Goal: Transaction & Acquisition: Purchase product/service

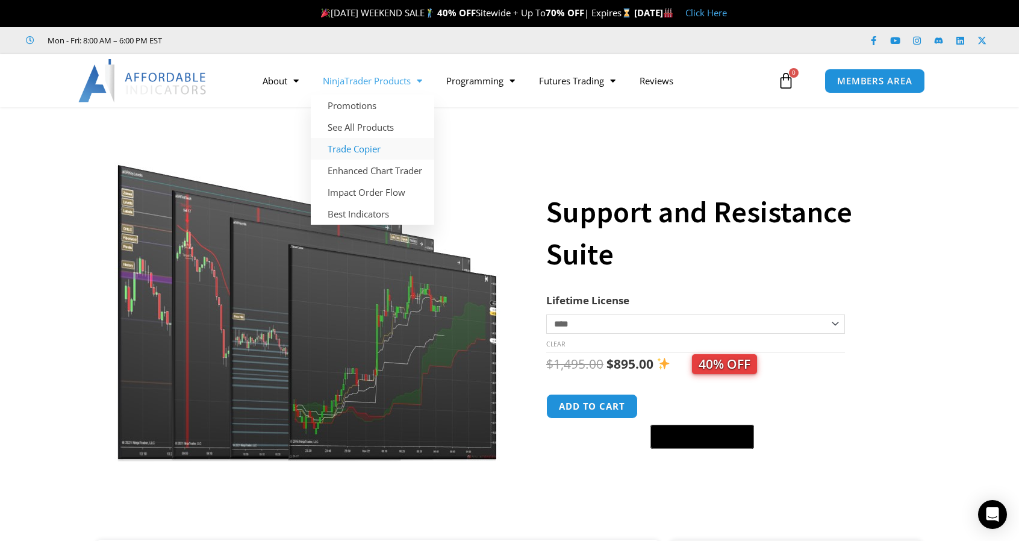
click at [360, 152] on link "Trade Copier" at bounding box center [373, 149] width 124 height 22
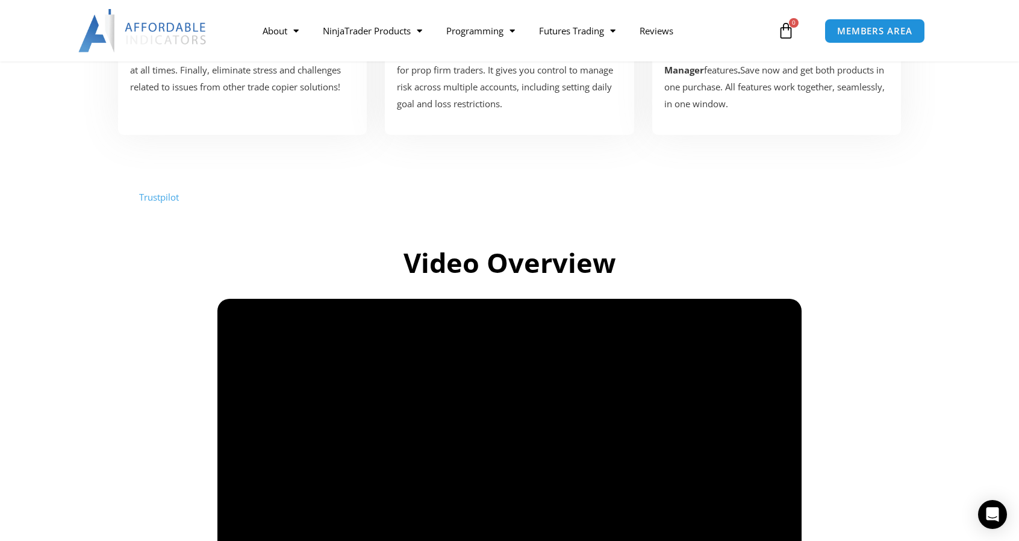
scroll to position [723, 0]
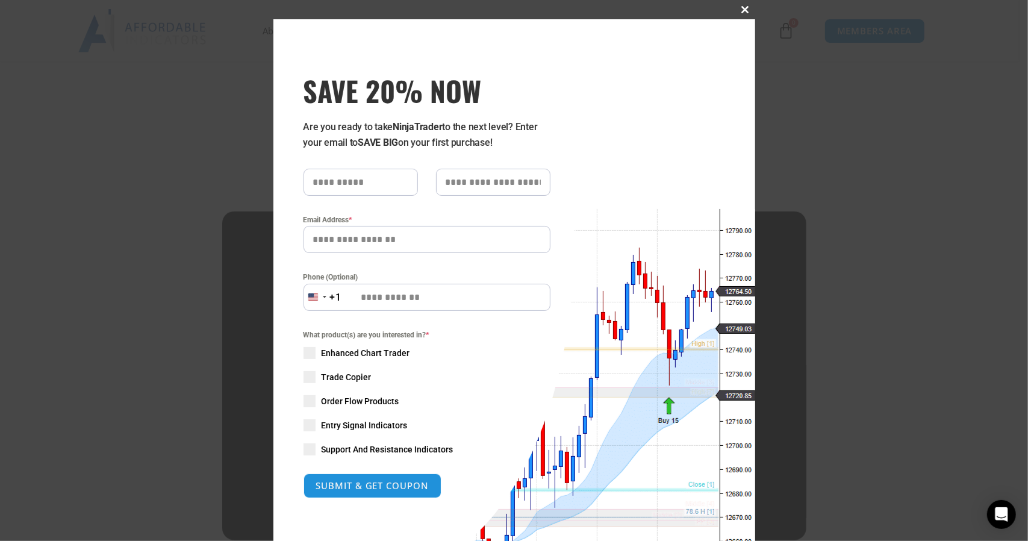
click at [743, 6] on span at bounding box center [745, 9] width 19 height 7
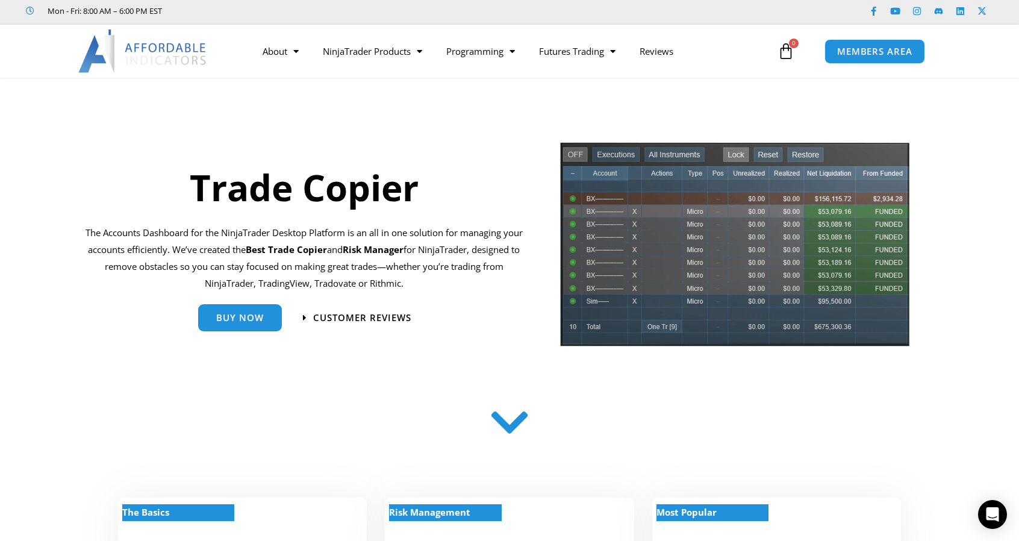
scroll to position [0, 0]
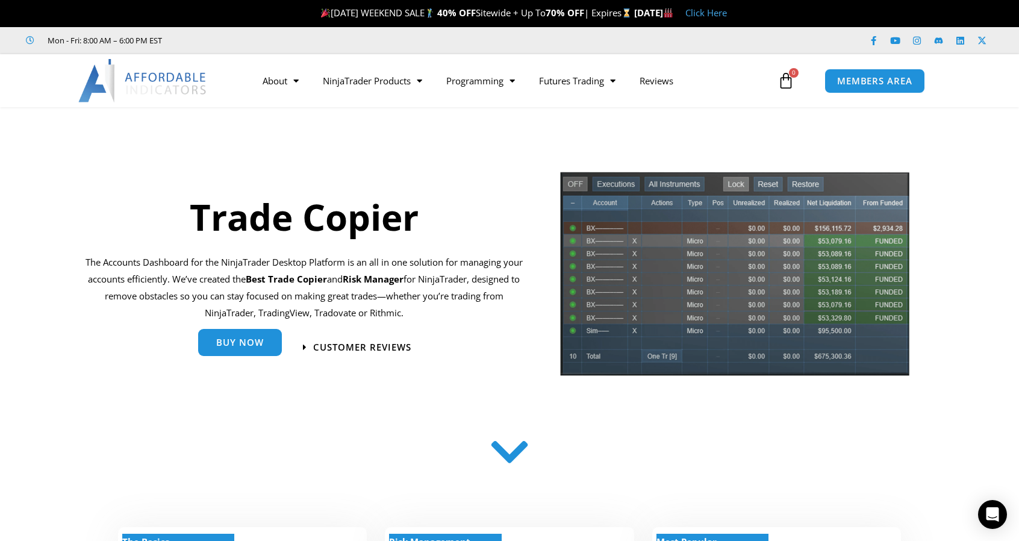
click at [238, 352] on link "Buy Now" at bounding box center [240, 342] width 84 height 27
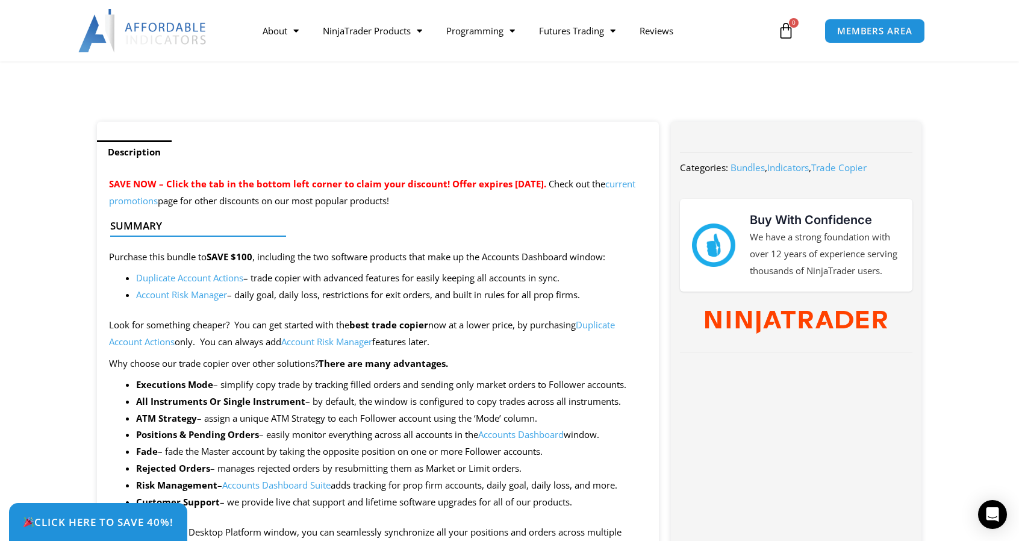
scroll to position [422, 0]
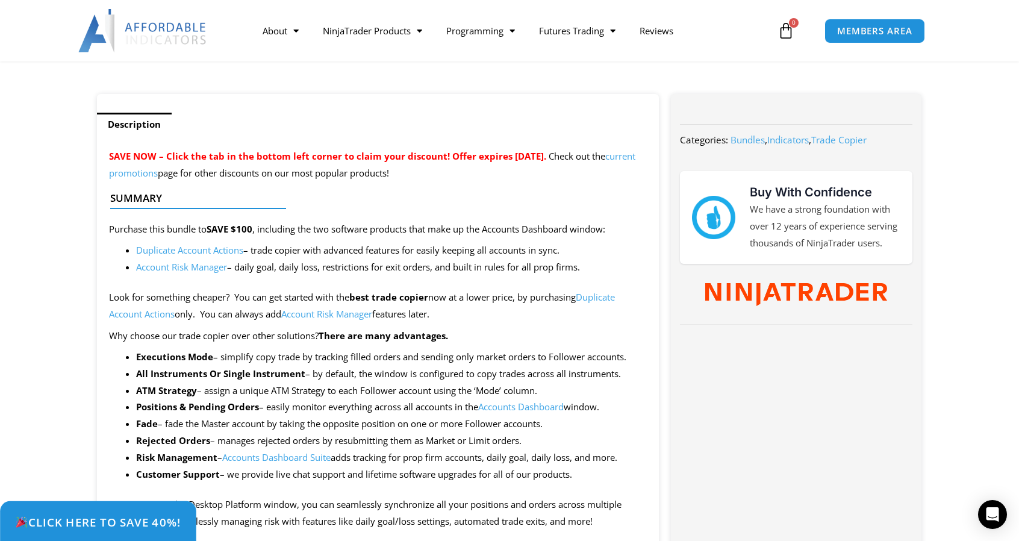
click at [127, 530] on link "Click Here to save 40%!" at bounding box center [98, 522] width 196 height 42
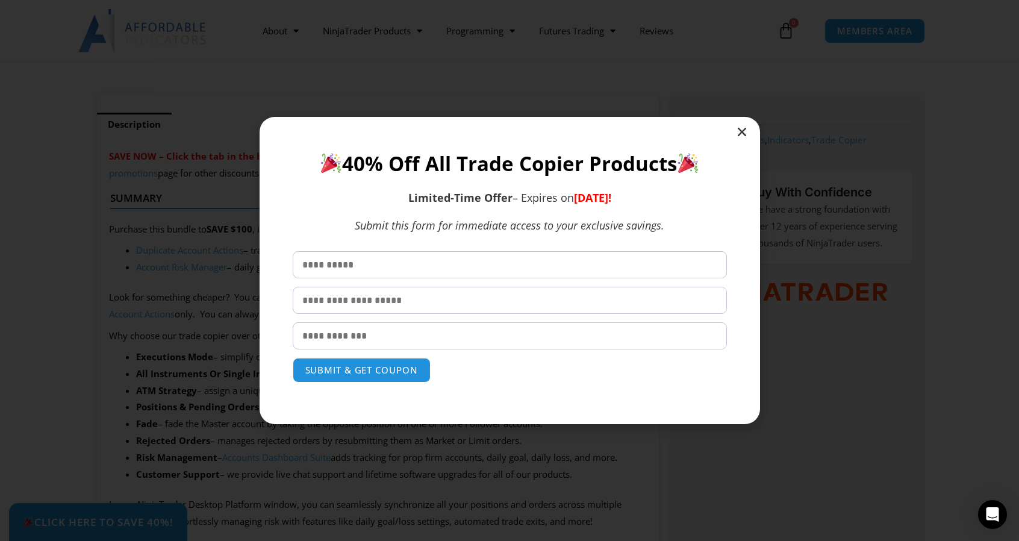
click at [740, 132] on icon "Close" at bounding box center [742, 132] width 12 height 12
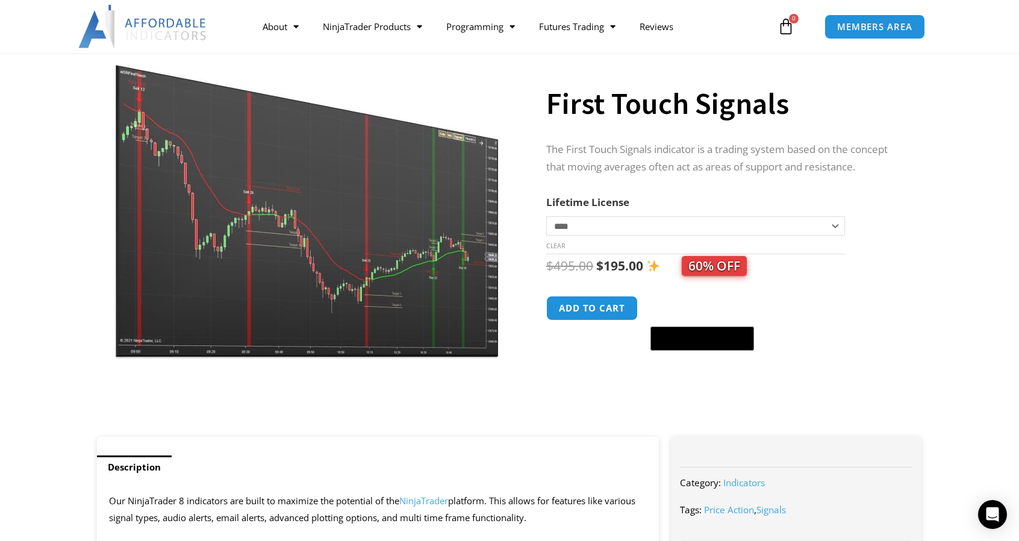
scroll to position [120, 0]
